Goal: Task Accomplishment & Management: Use online tool/utility

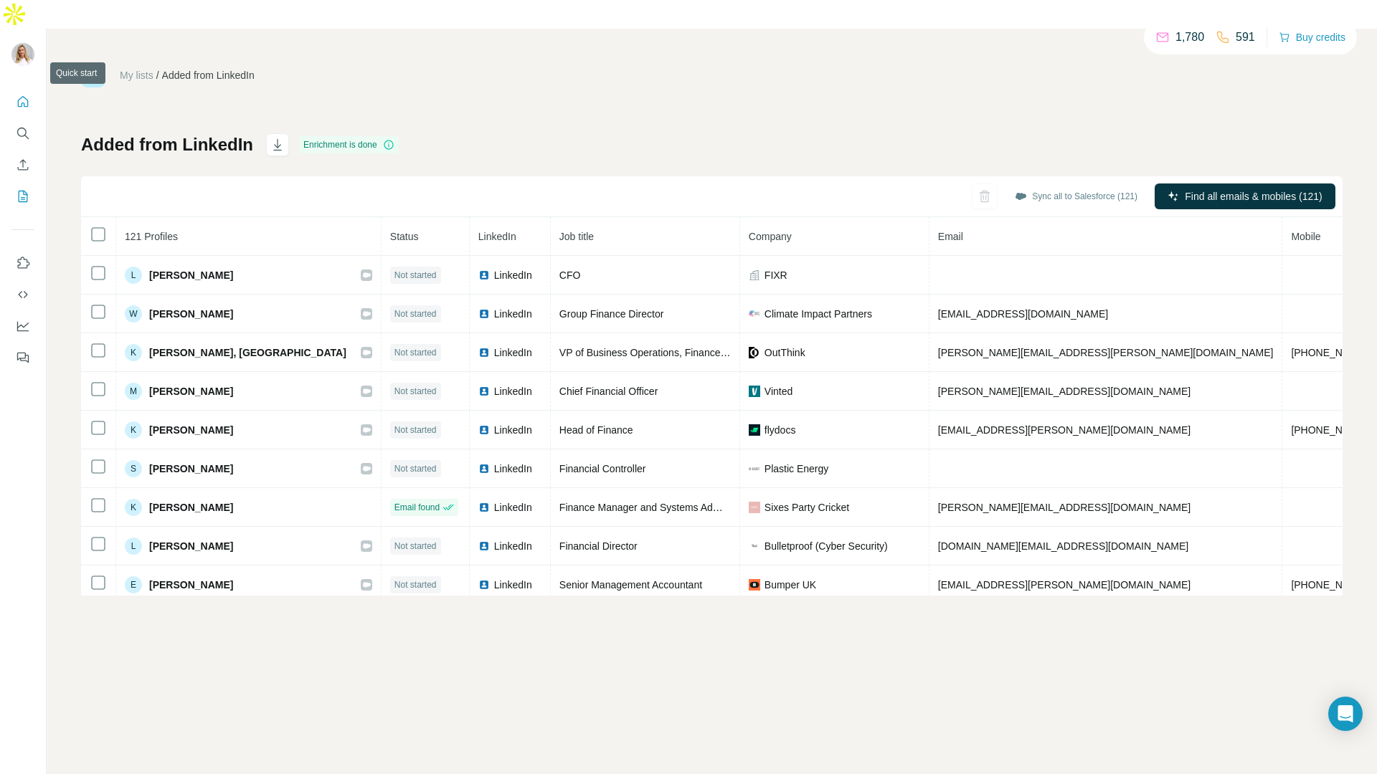
click at [16, 89] on button "Quick start" at bounding box center [22, 102] width 23 height 26
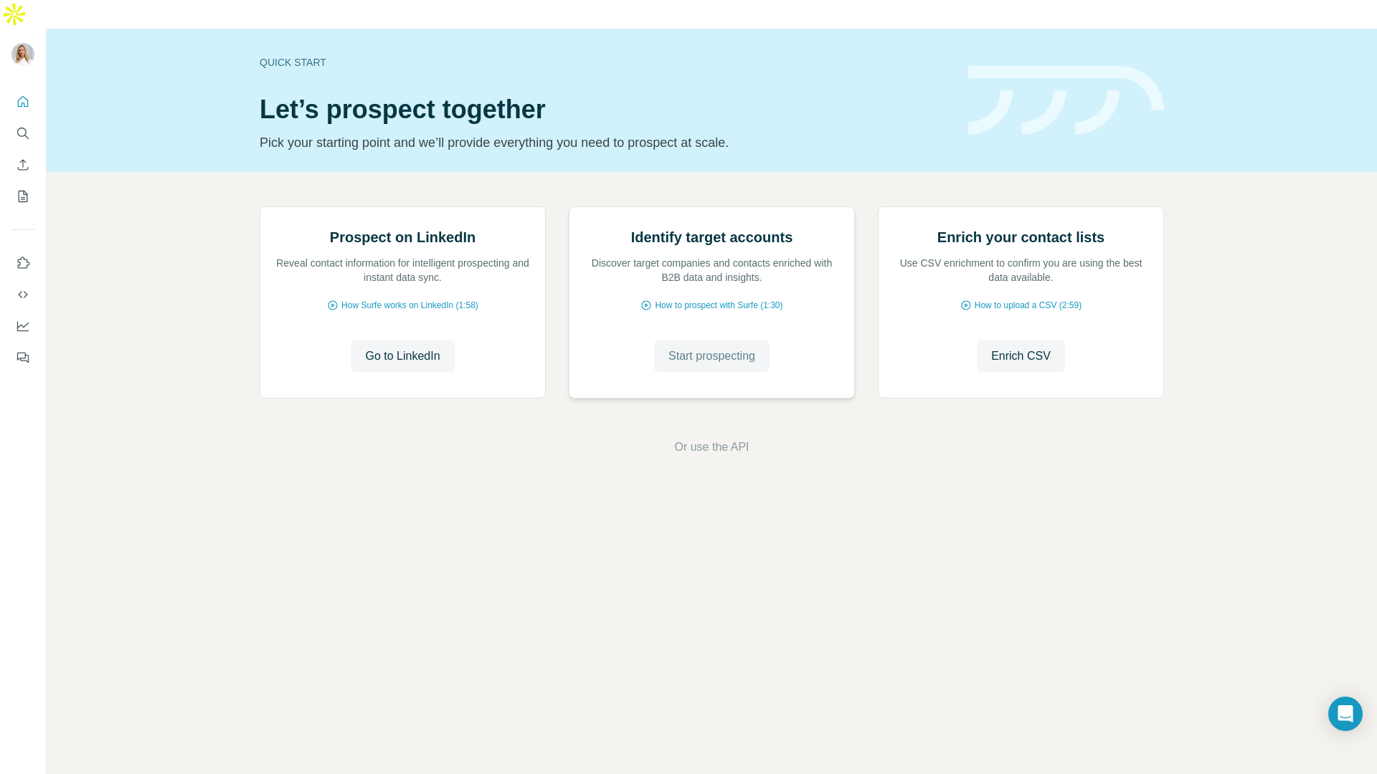
click at [707, 365] on span "Start prospecting" at bounding box center [711, 356] width 87 height 17
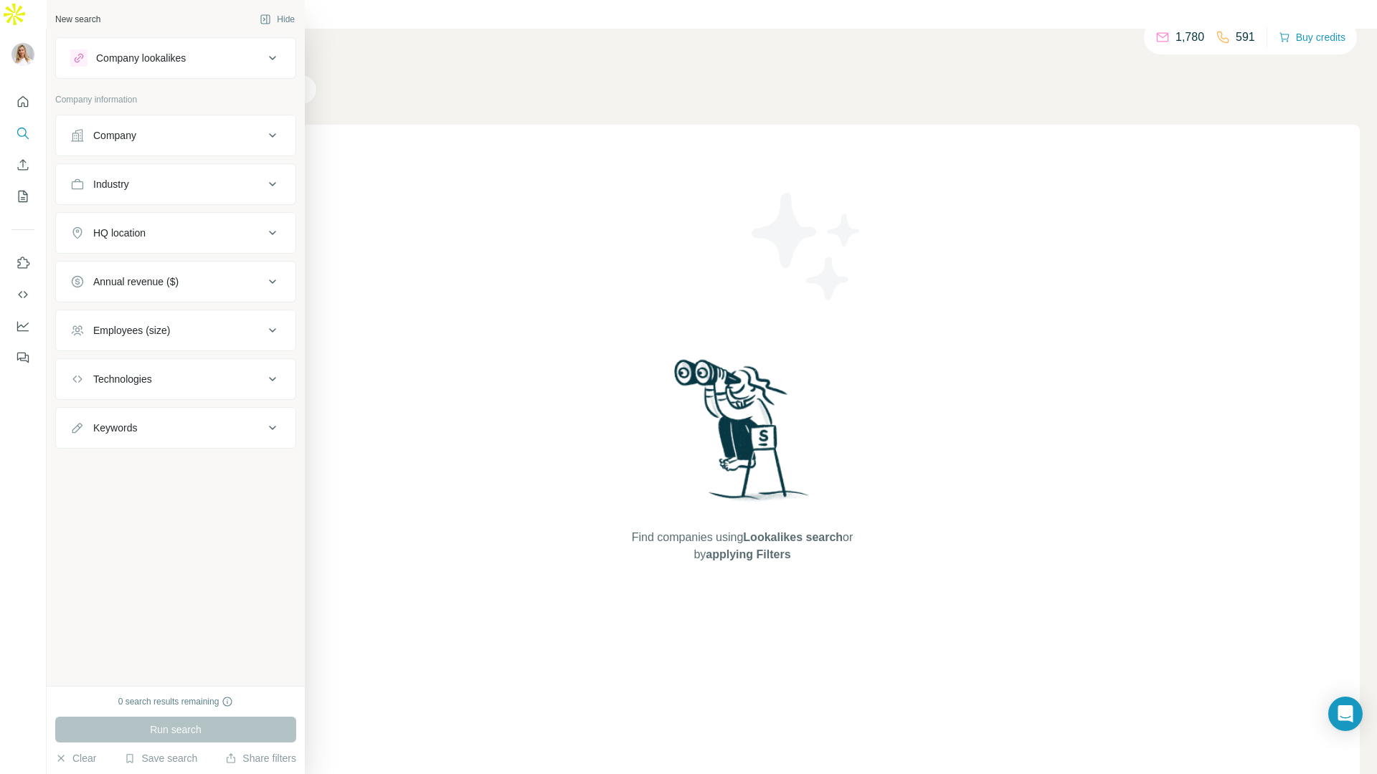
click at [215, 59] on div "Company lookalikes" at bounding box center [167, 57] width 194 height 17
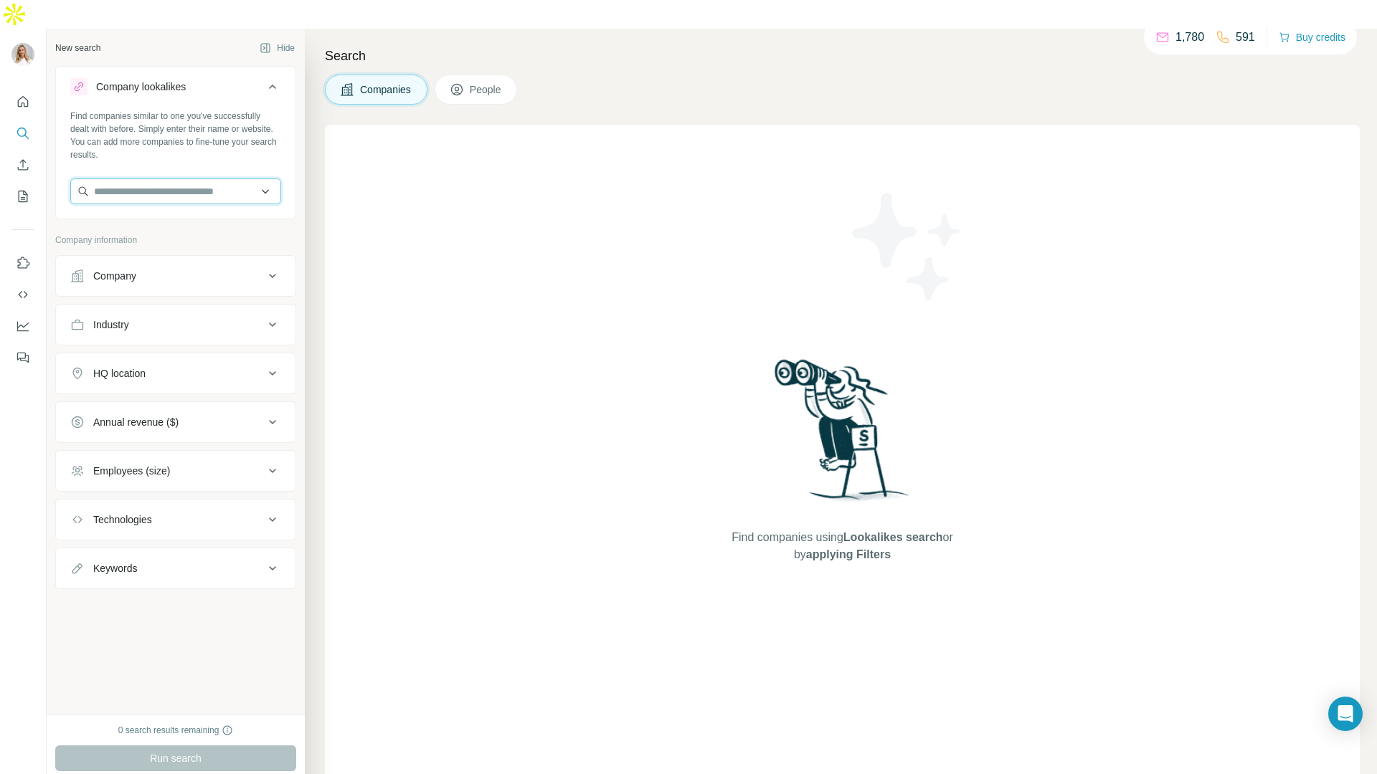
click at [133, 179] on input "text" at bounding box center [175, 192] width 211 height 26
type input "**********"
click at [152, 196] on div "Fixr [DOMAIN_NAME]" at bounding box center [176, 201] width 204 height 39
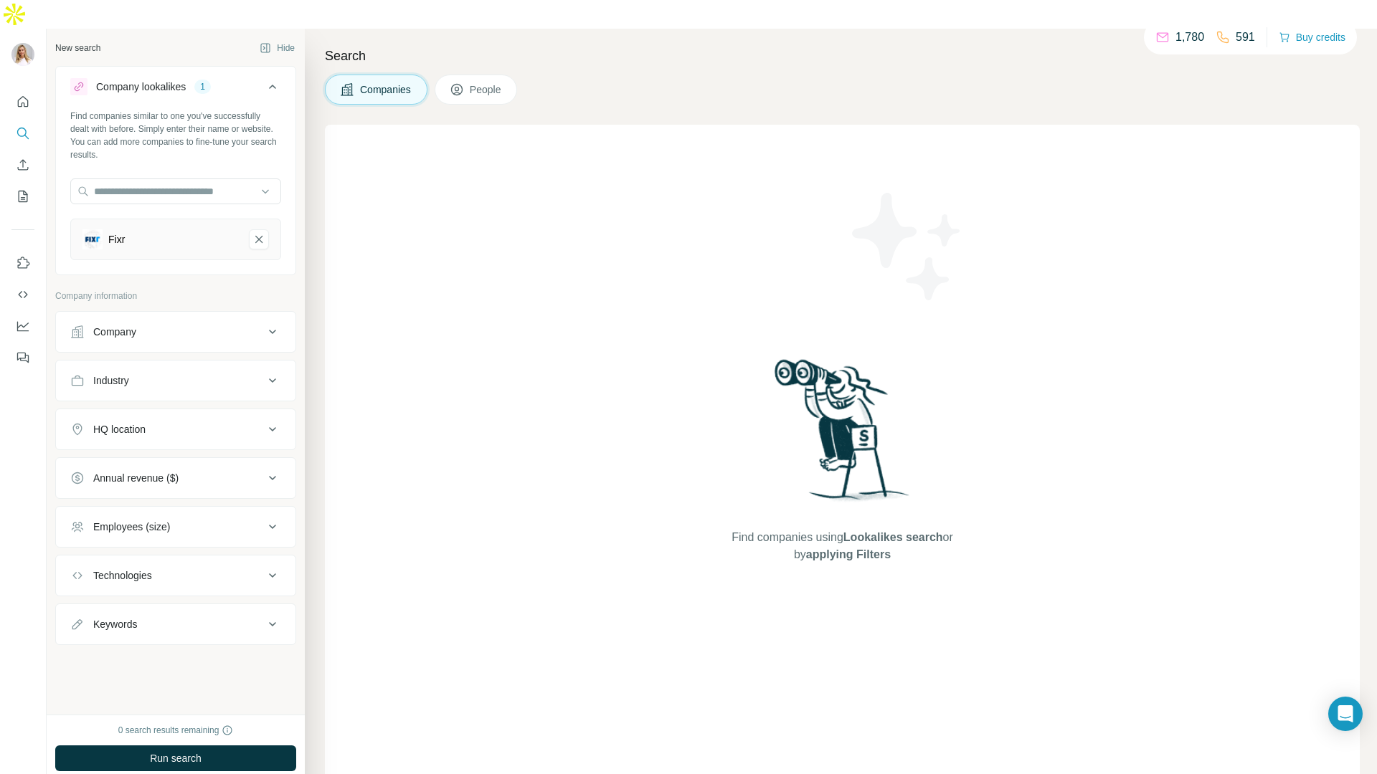
click at [156, 422] on div "HQ location" at bounding box center [167, 429] width 194 height 14
click at [171, 452] on input "text" at bounding box center [175, 465] width 211 height 26
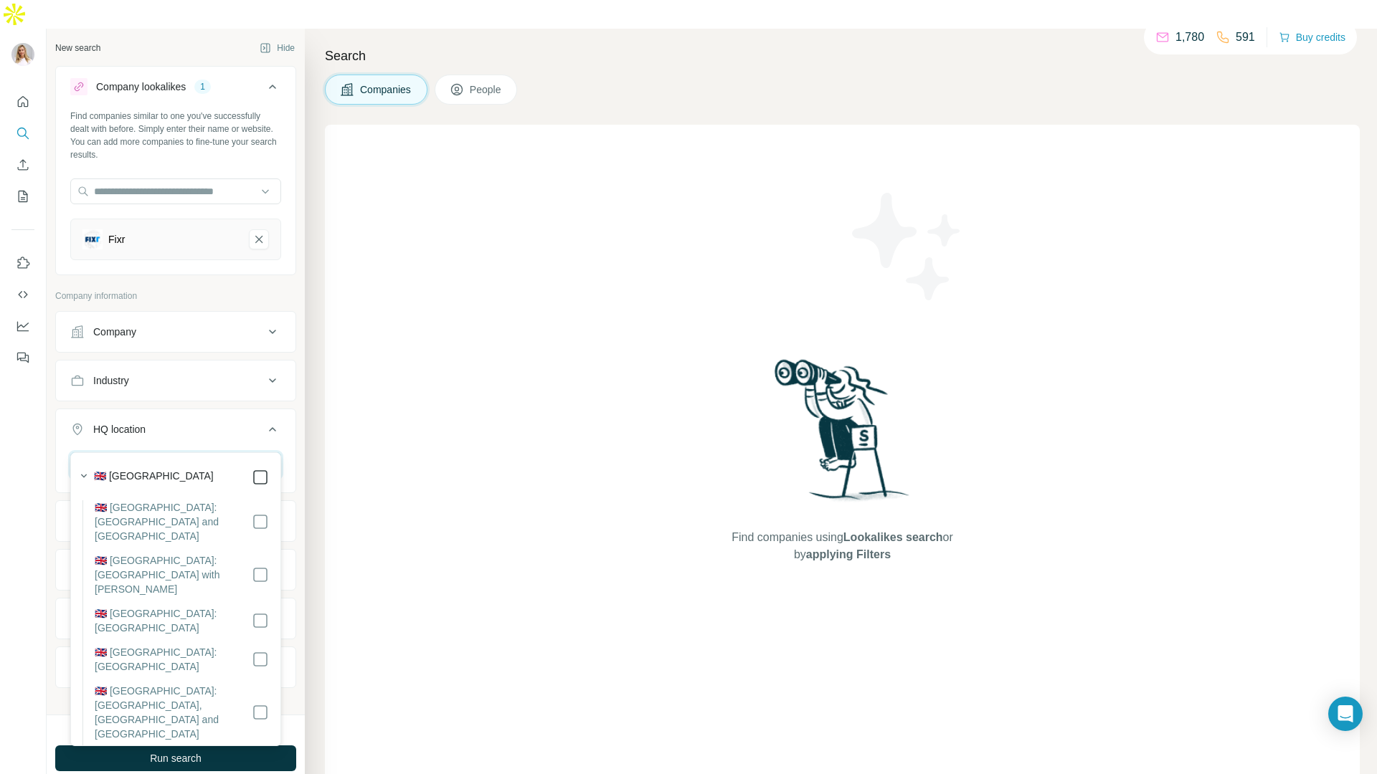
type input "**********"
click at [295, 496] on div "HQ location 1 [GEOGRAPHIC_DATA] Clear all" at bounding box center [175, 477] width 241 height 136
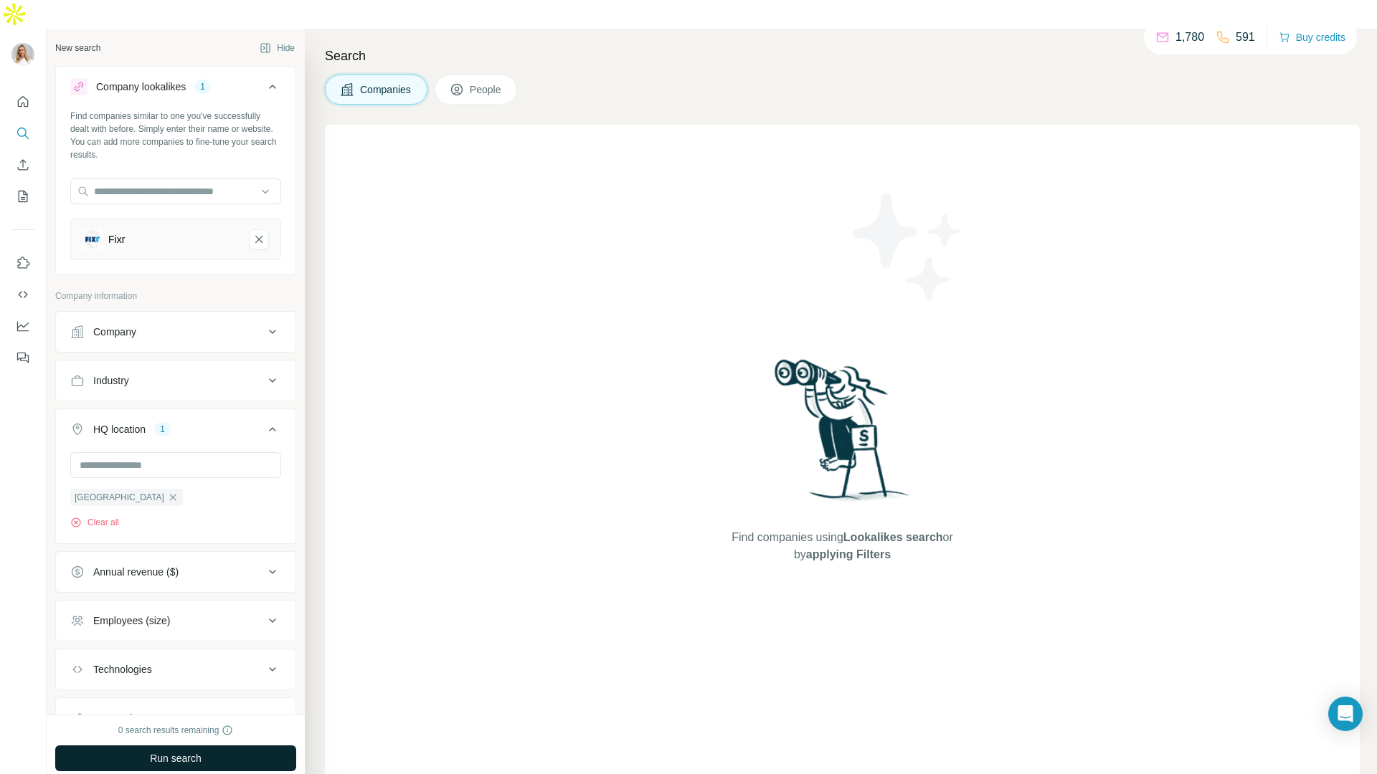
click at [189, 752] on span "Run search" at bounding box center [176, 759] width 52 height 14
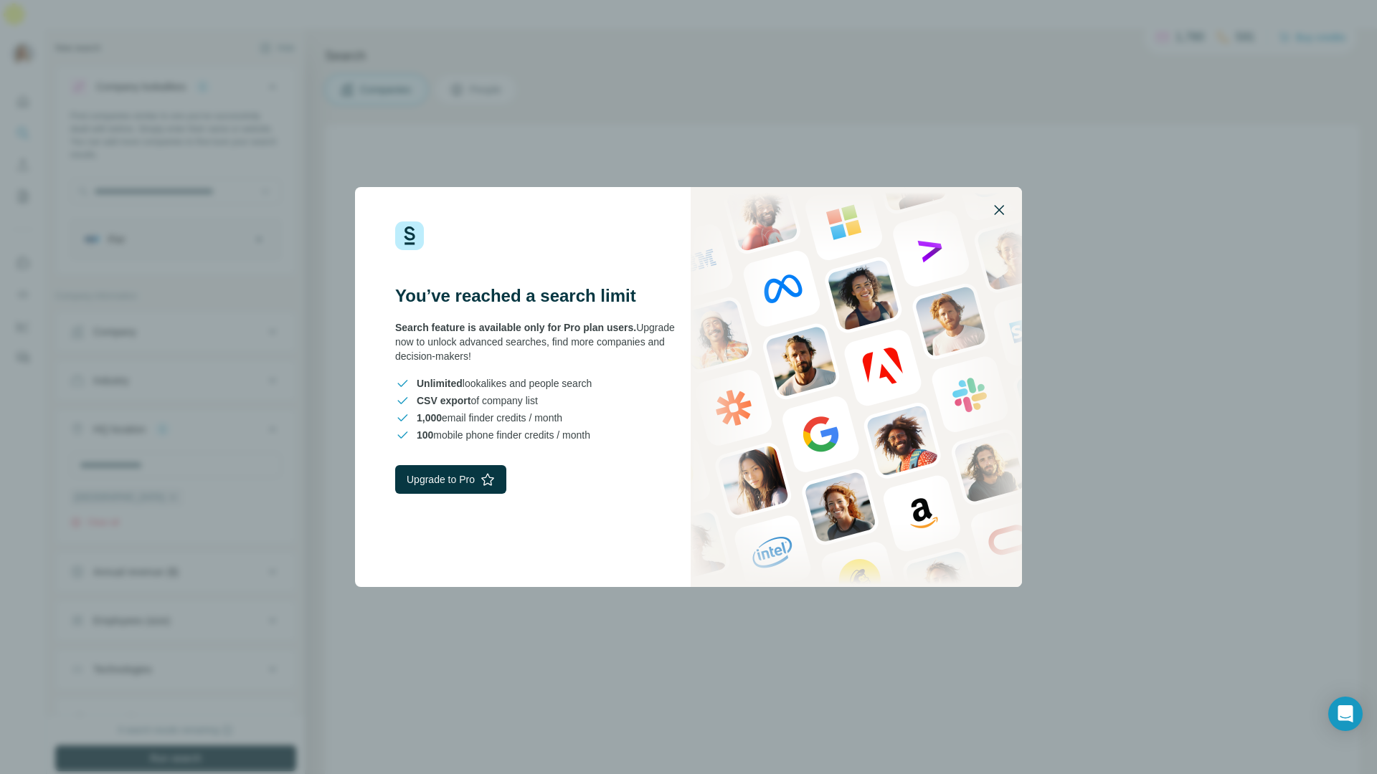
click at [998, 211] on icon "button" at bounding box center [999, 210] width 10 height 10
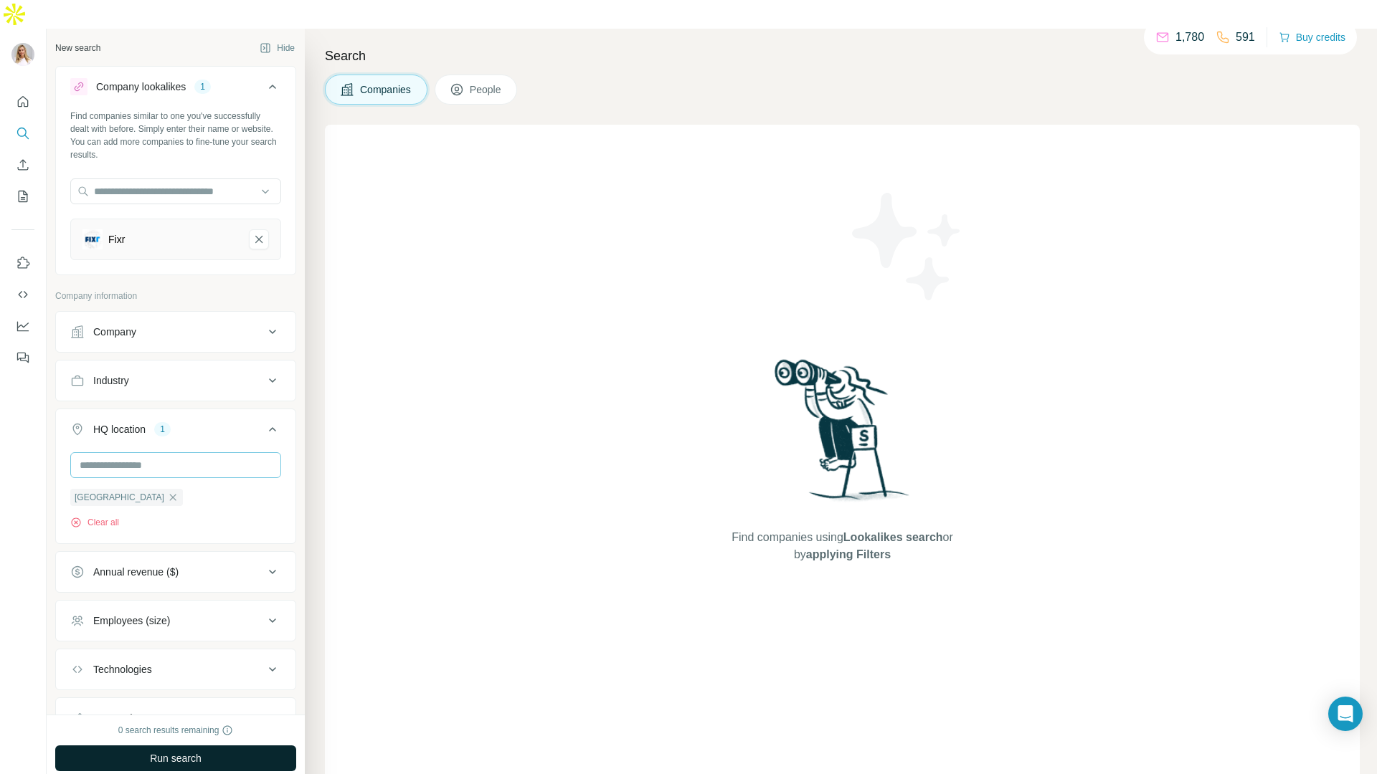
scroll to position [35, 0]
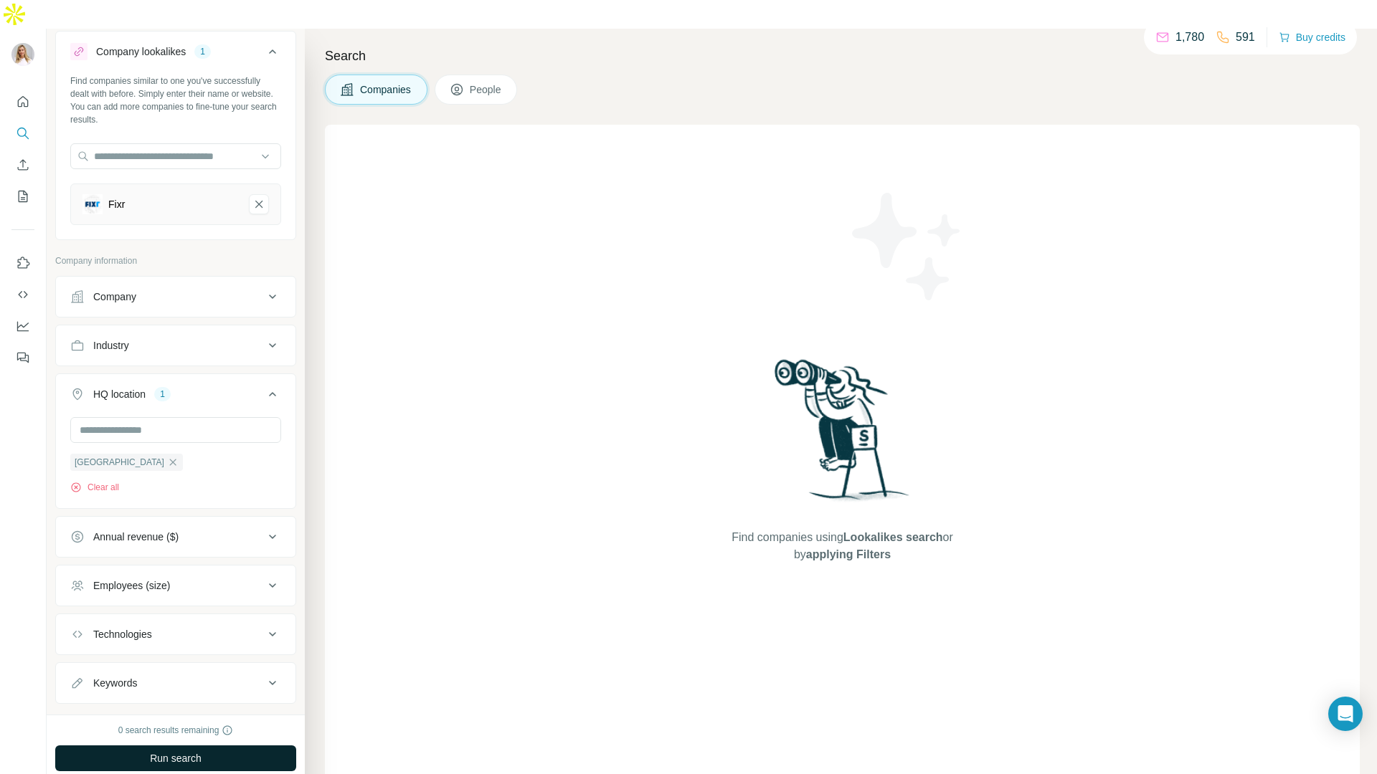
click at [228, 579] on div "Employees (size)" at bounding box center [167, 586] width 194 height 14
click at [224, 579] on div "Employees (size)" at bounding box center [167, 586] width 194 height 14
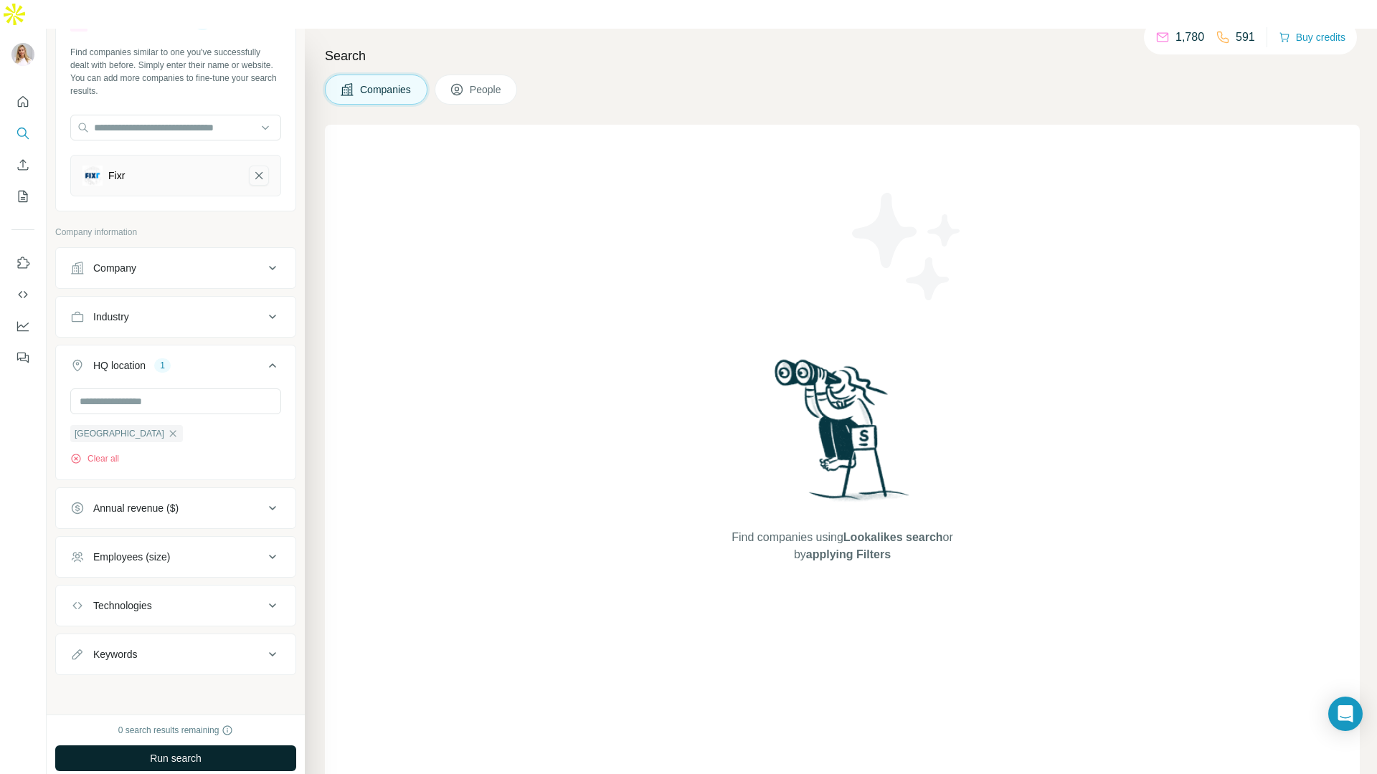
click at [263, 169] on icon "Fixr-remove-button" at bounding box center [258, 176] width 13 height 14
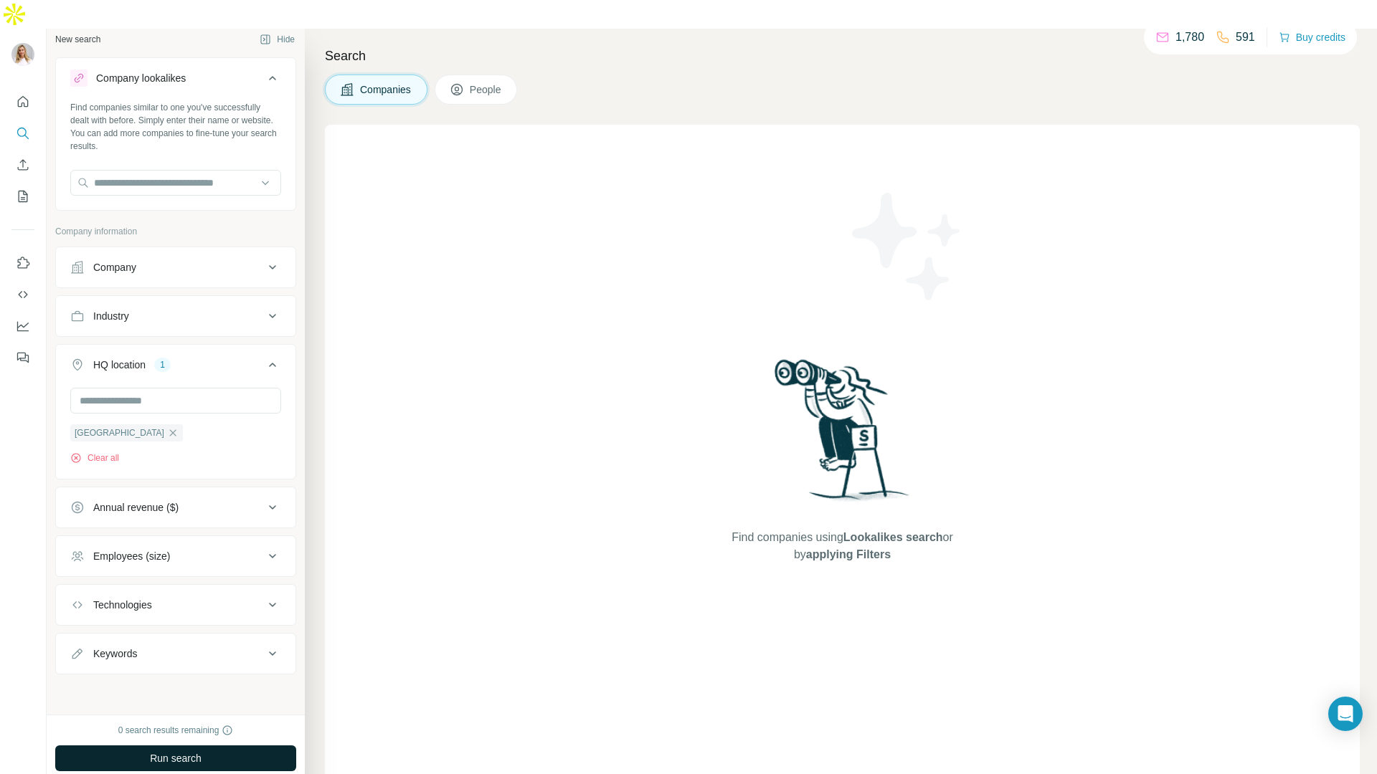
scroll to position [9, 0]
